Goal: Information Seeking & Learning: Understand process/instructions

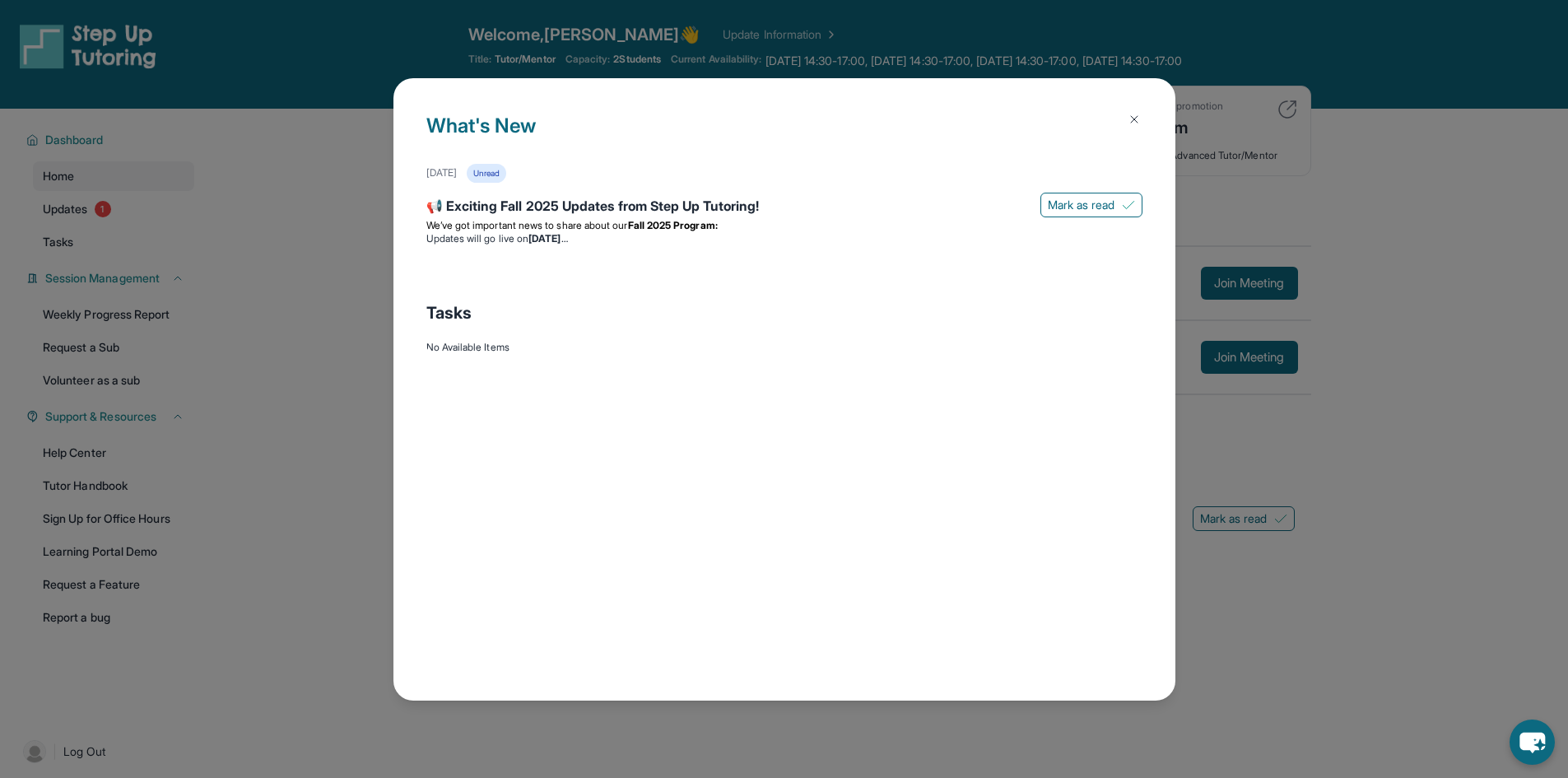
click at [1137, 117] on img at bounding box center [1133, 119] width 13 height 13
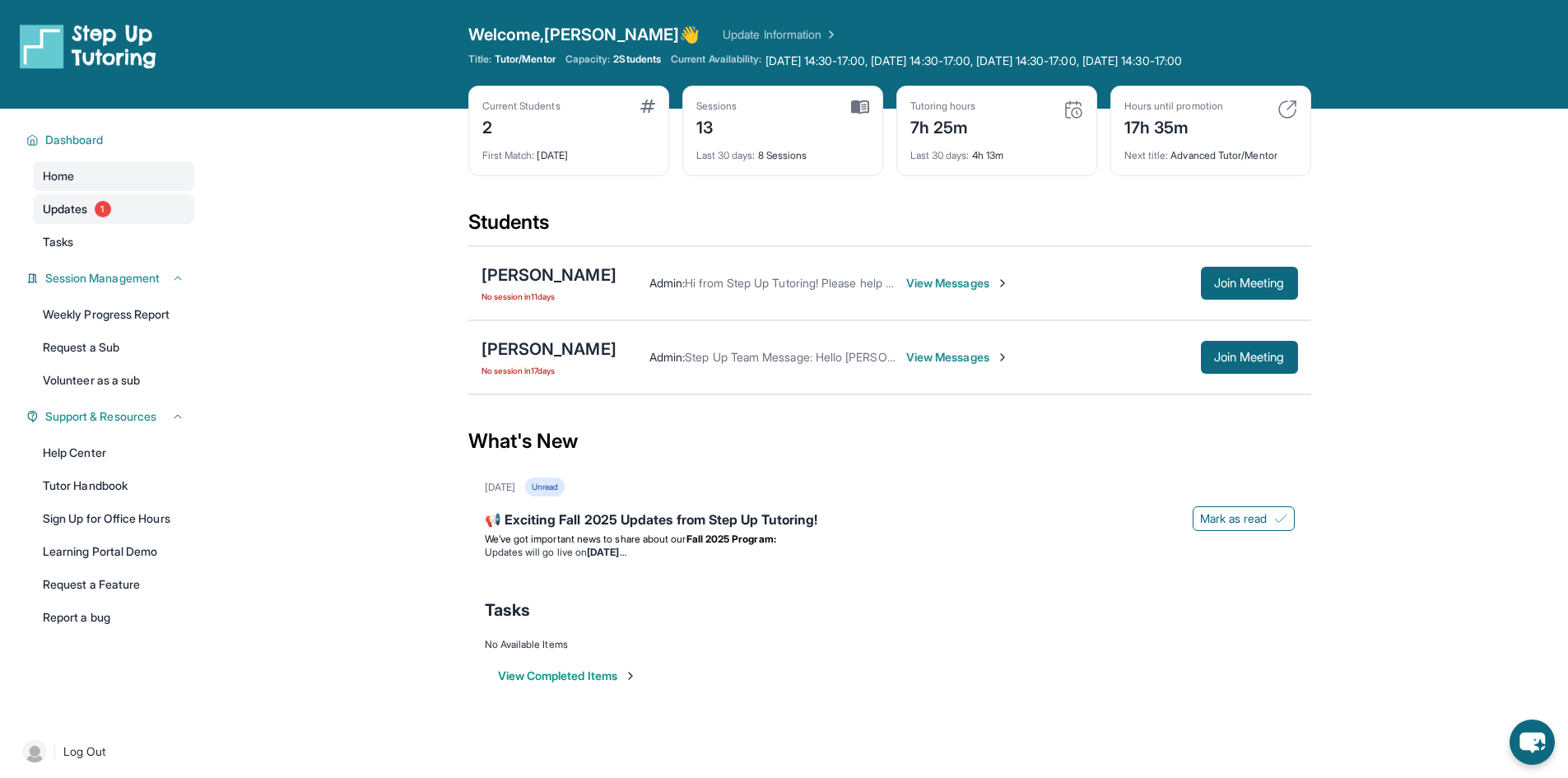
click at [113, 219] on link "Updates 1" at bounding box center [114, 209] width 162 height 30
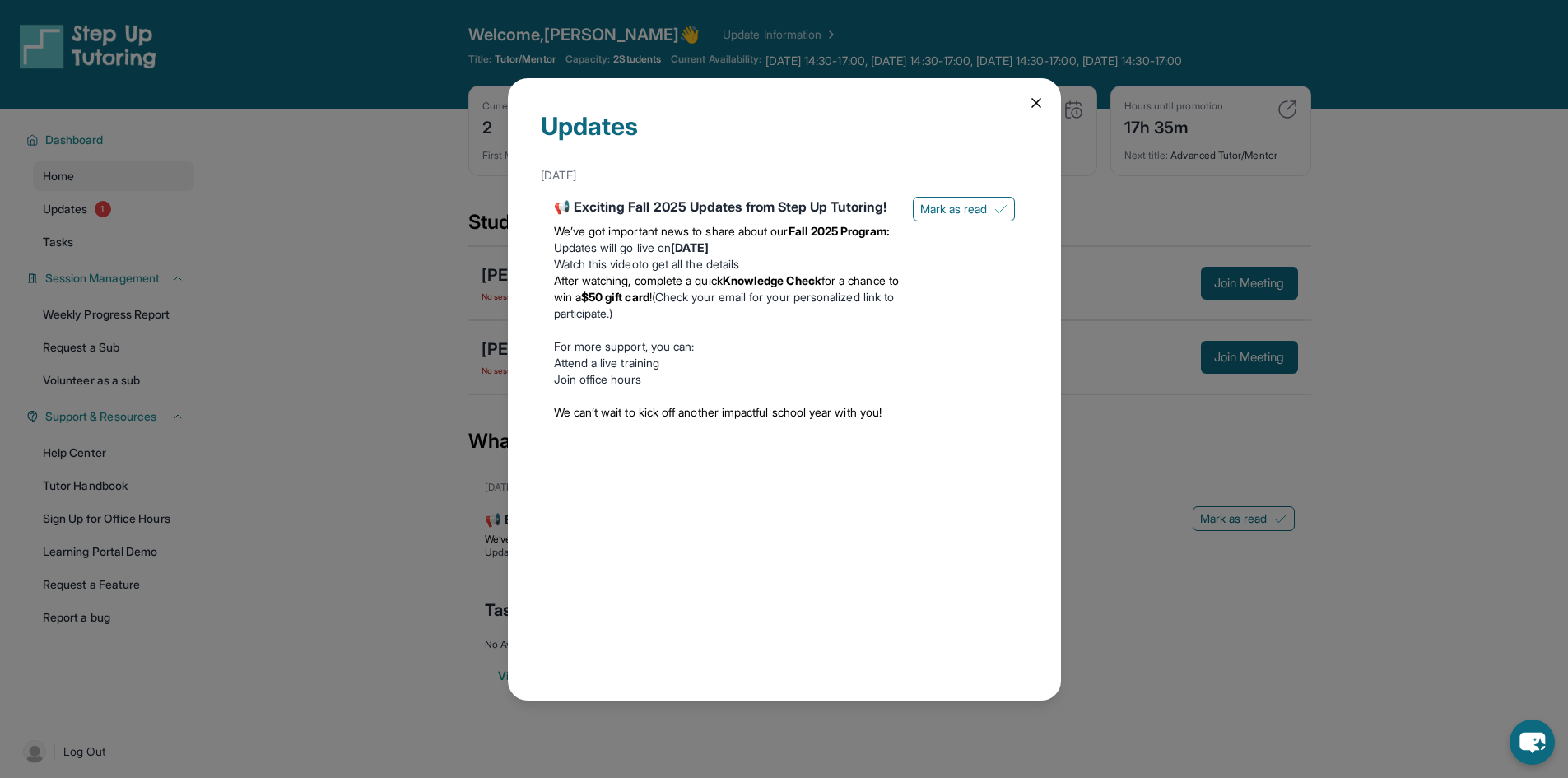
click at [1041, 106] on icon at bounding box center [1035, 102] width 16 height 16
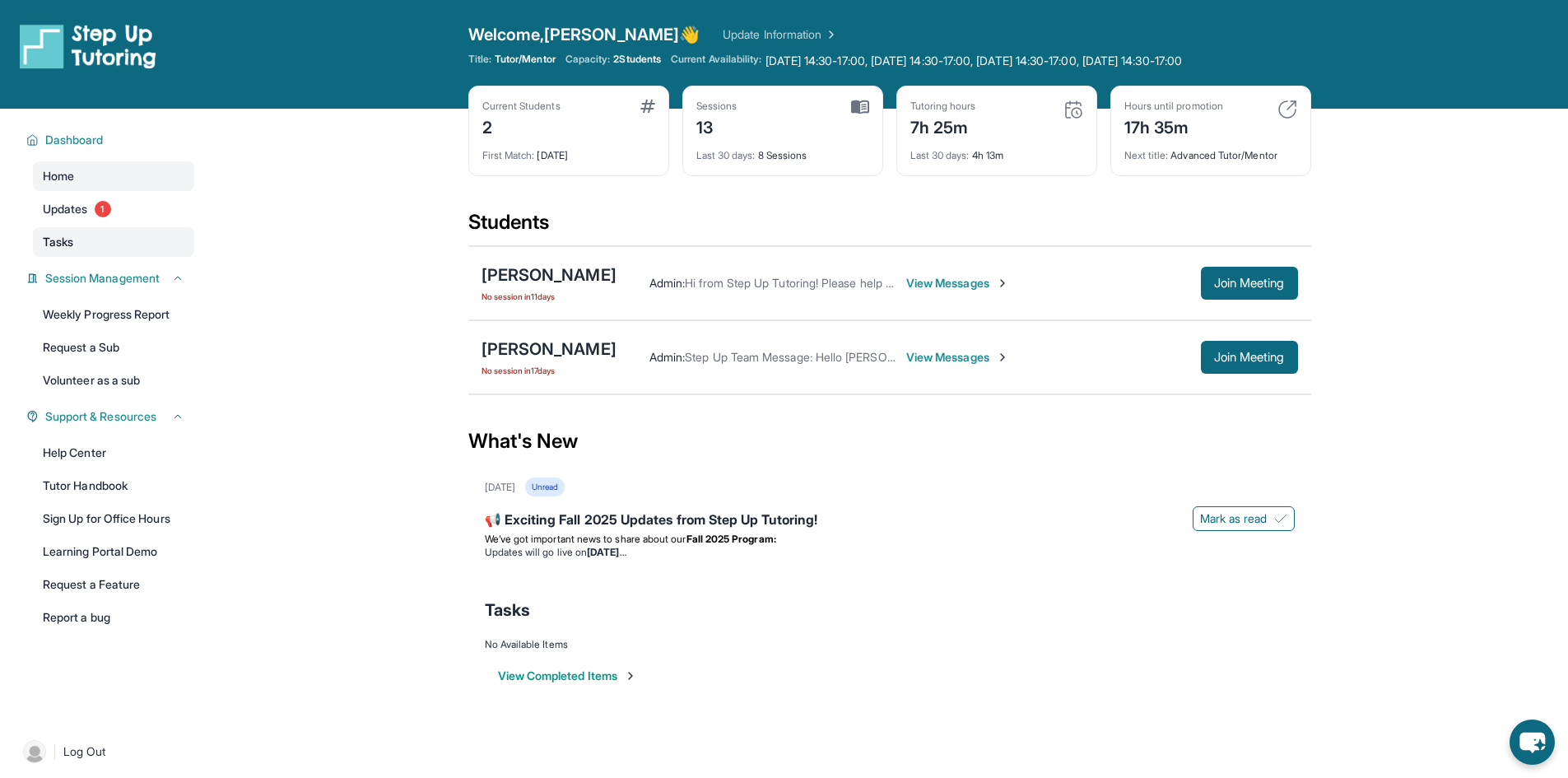
click at [87, 237] on link "Tasks" at bounding box center [114, 242] width 162 height 30
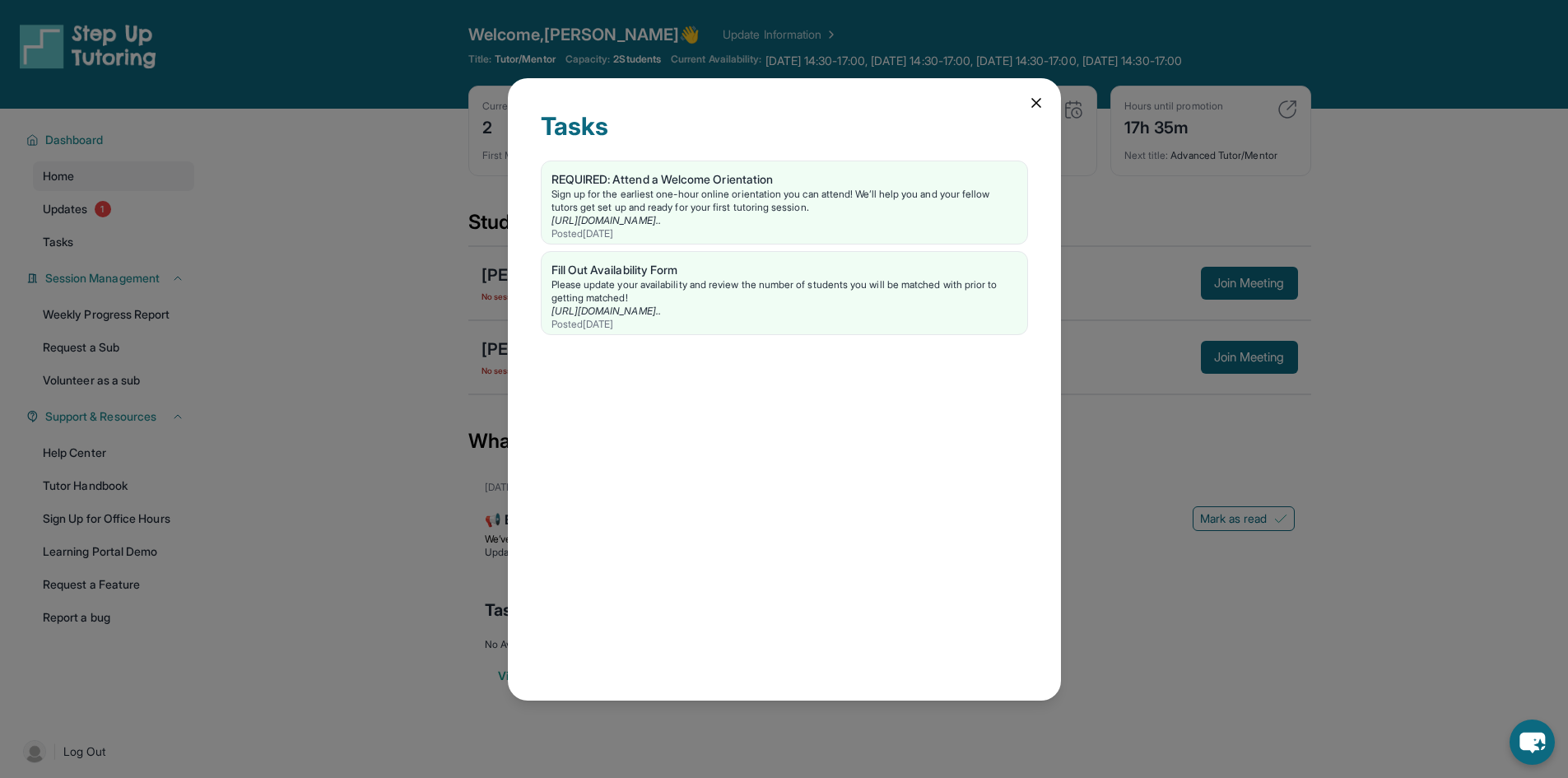
click at [1034, 111] on icon at bounding box center [1035, 102] width 16 height 16
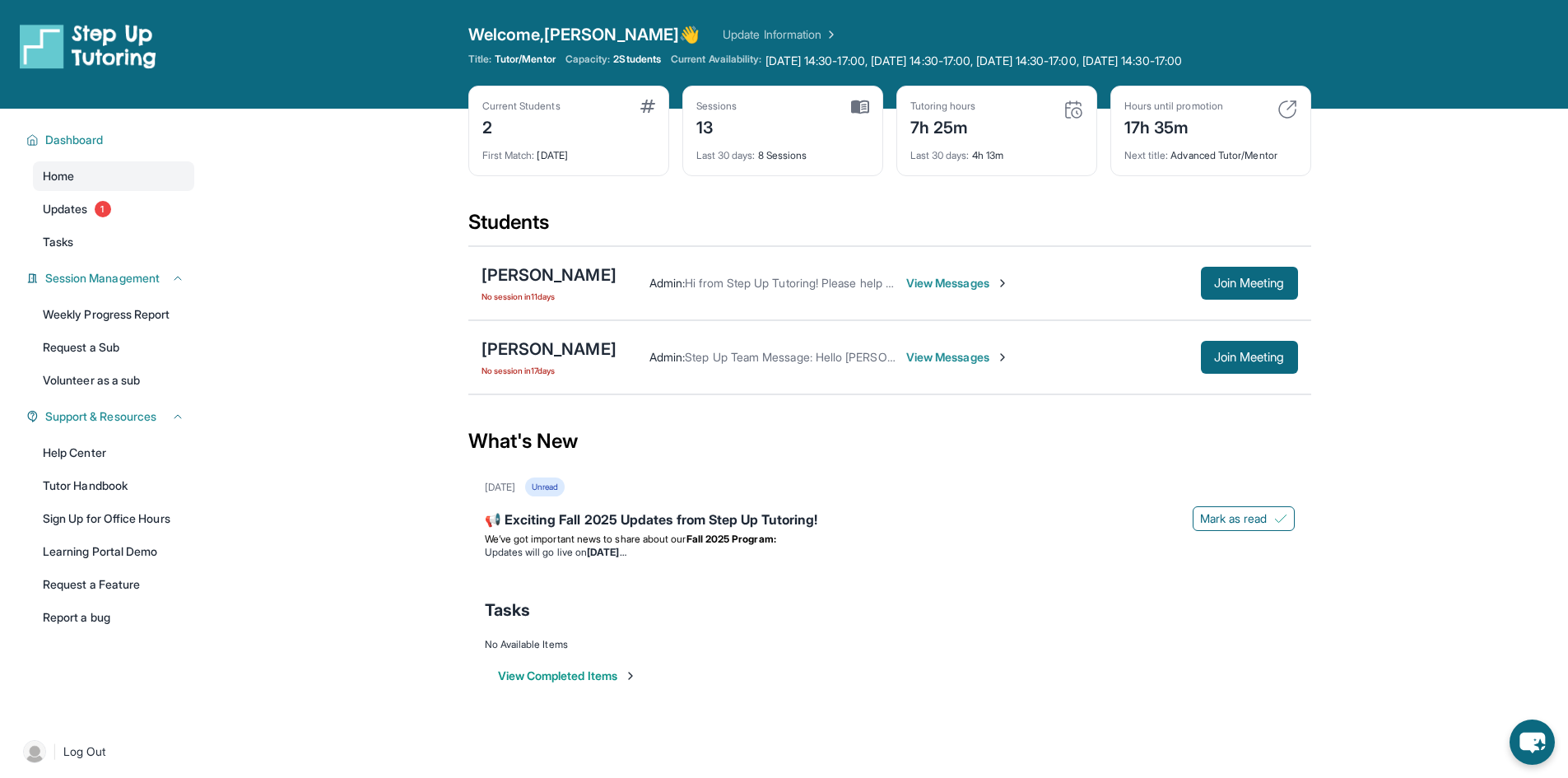
click at [91, 468] on div "Help Center Tutor Handbook Sign Up for Office Hours Learning Portal Demo Reques…" at bounding box center [114, 535] width 162 height 194
click at [135, 475] on link "Tutor Handbook" at bounding box center [114, 485] width 162 height 30
